Goal: Information Seeking & Learning: Find specific page/section

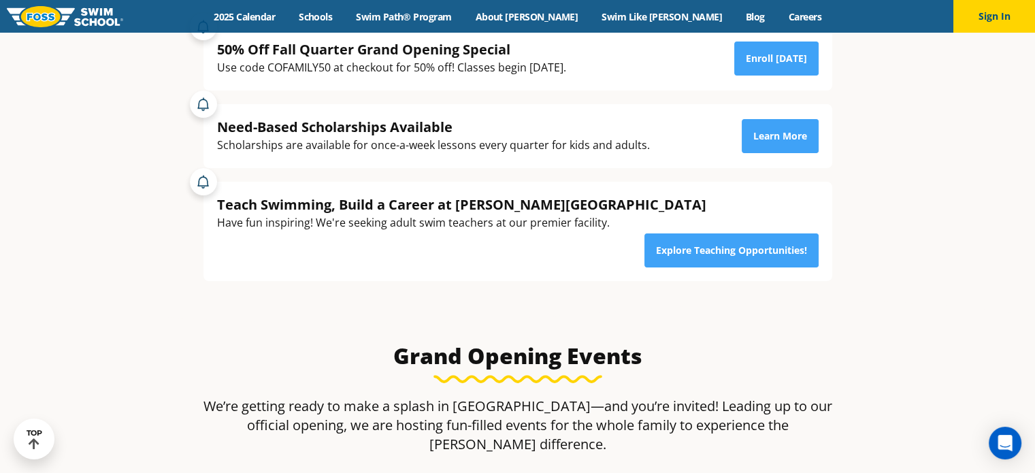
scroll to position [239, 0]
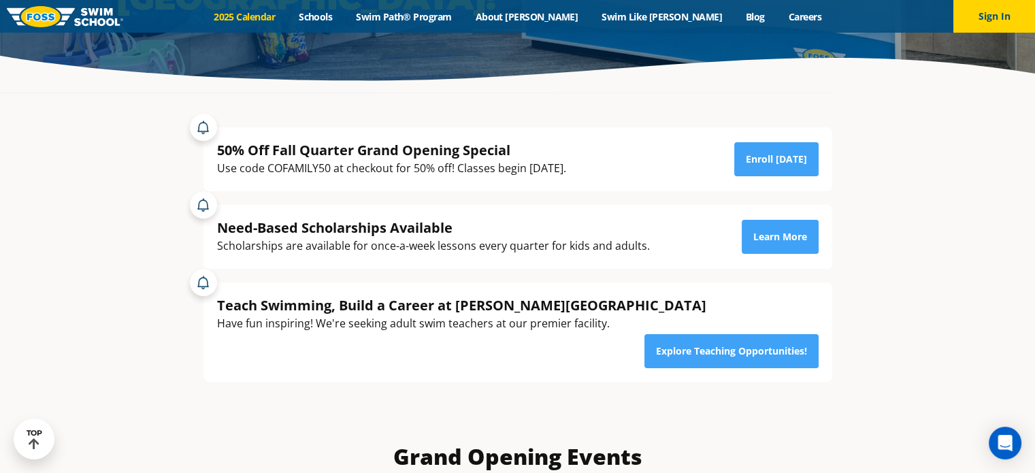
click at [287, 20] on link "2025 Calendar" at bounding box center [244, 16] width 85 height 13
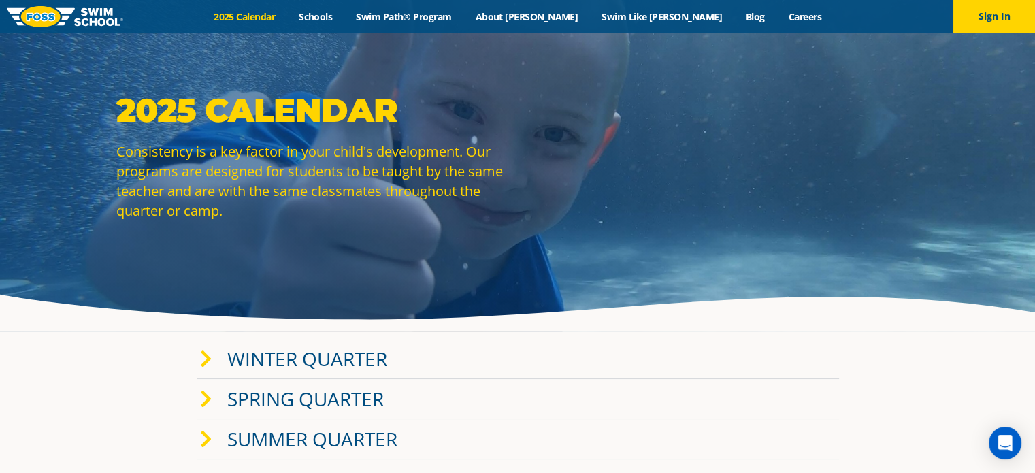
click at [325, 362] on link "Winter Quarter" at bounding box center [307, 359] width 160 height 26
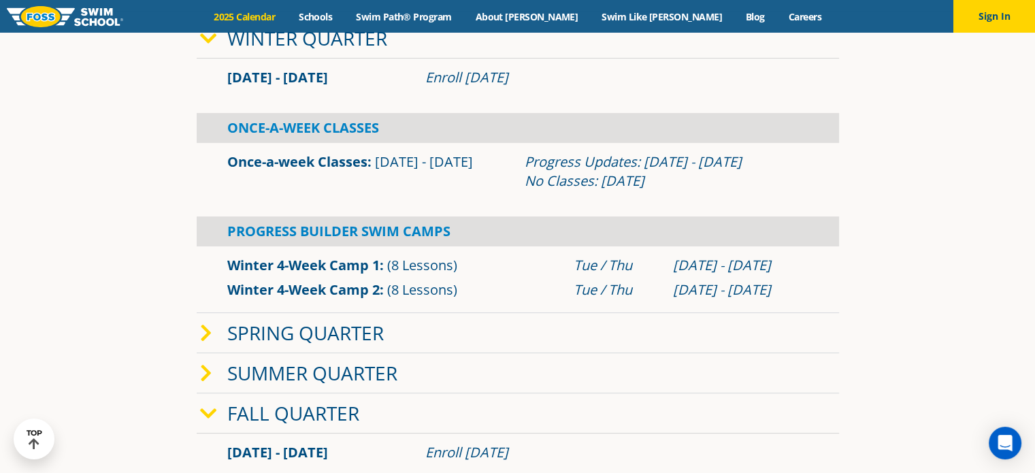
scroll to position [252, 0]
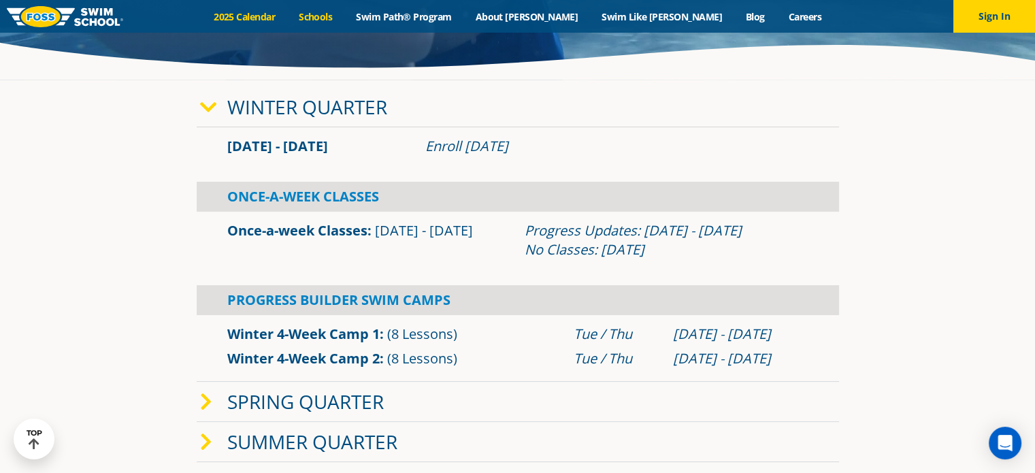
click at [344, 18] on link "Schools" at bounding box center [315, 16] width 57 height 13
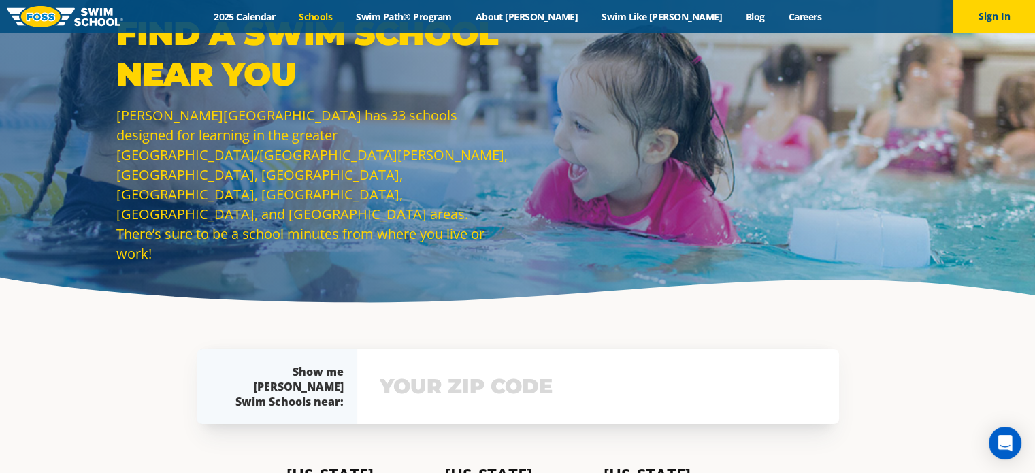
click at [401, 398] on input "text" at bounding box center [598, 386] width 444 height 39
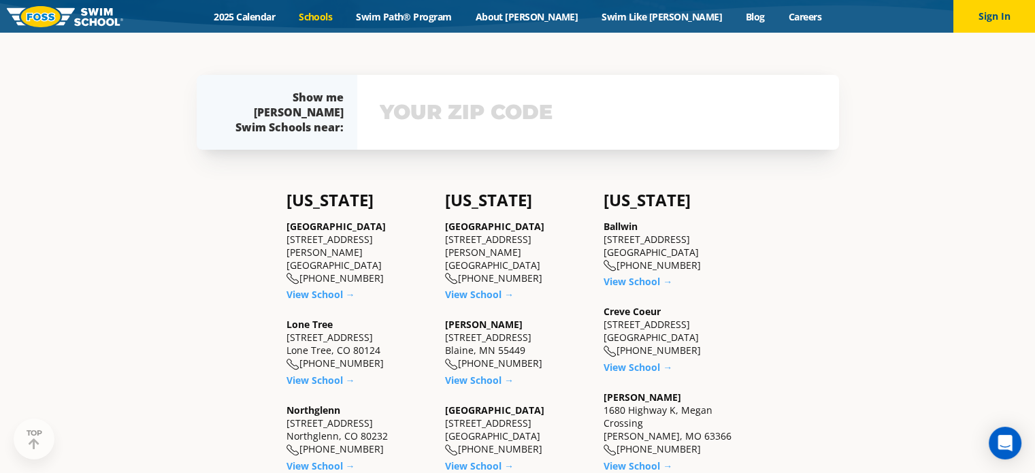
scroll to position [297, 0]
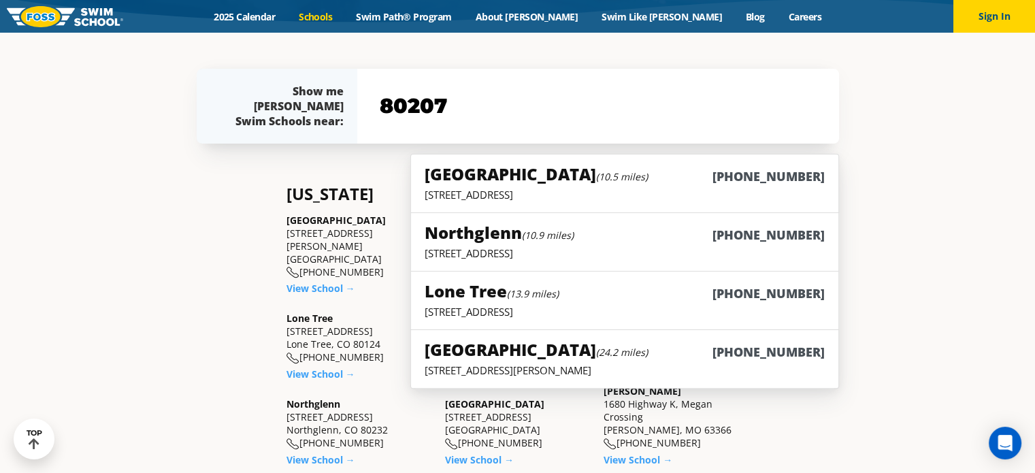
type input "80207"
click at [604, 116] on input "80207" at bounding box center [598, 105] width 444 height 39
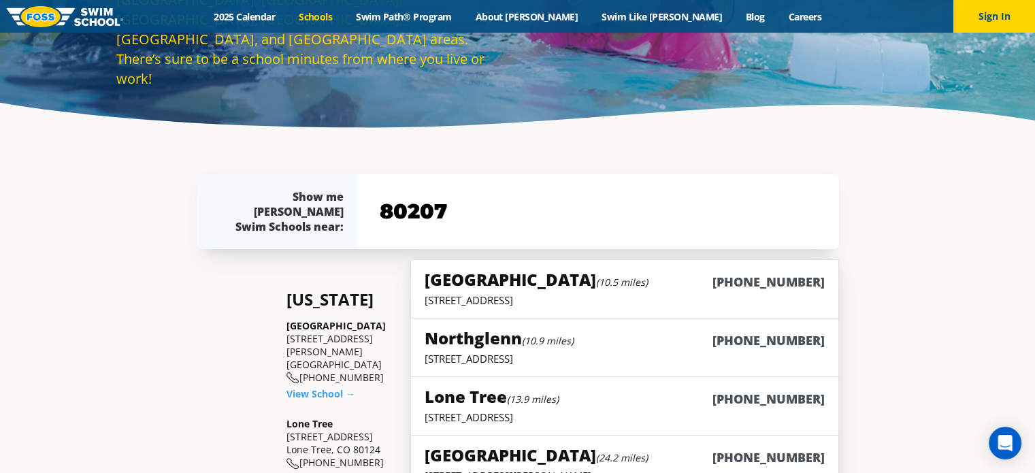
scroll to position [195, 0]
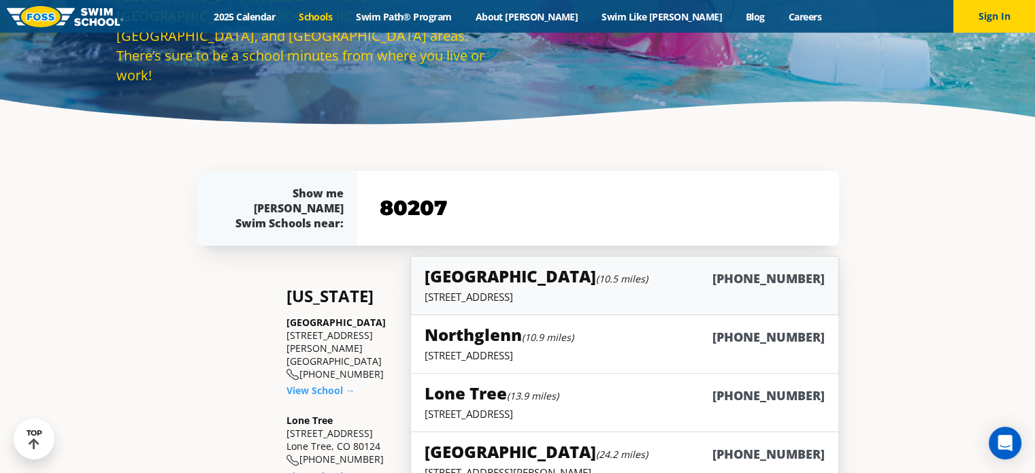
click at [654, 269] on div "Westminster (10.5 miles) (983) 203-0300" at bounding box center [624, 277] width 399 height 25
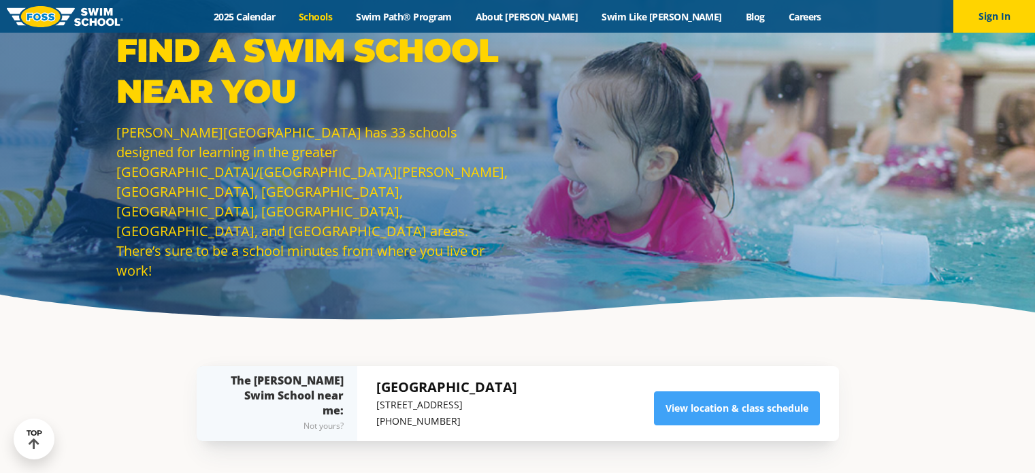
scroll to position [195, 0]
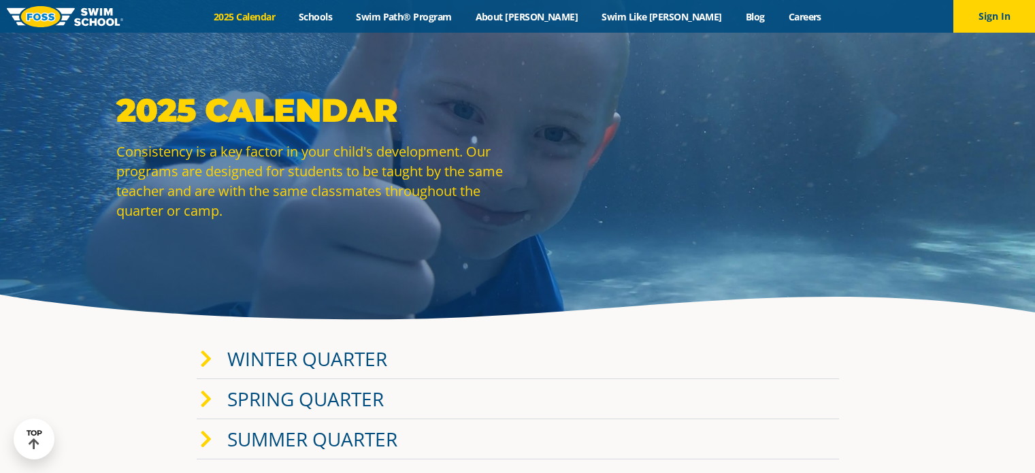
scroll to position [252, 0]
